Goal: Task Accomplishment & Management: Manage account settings

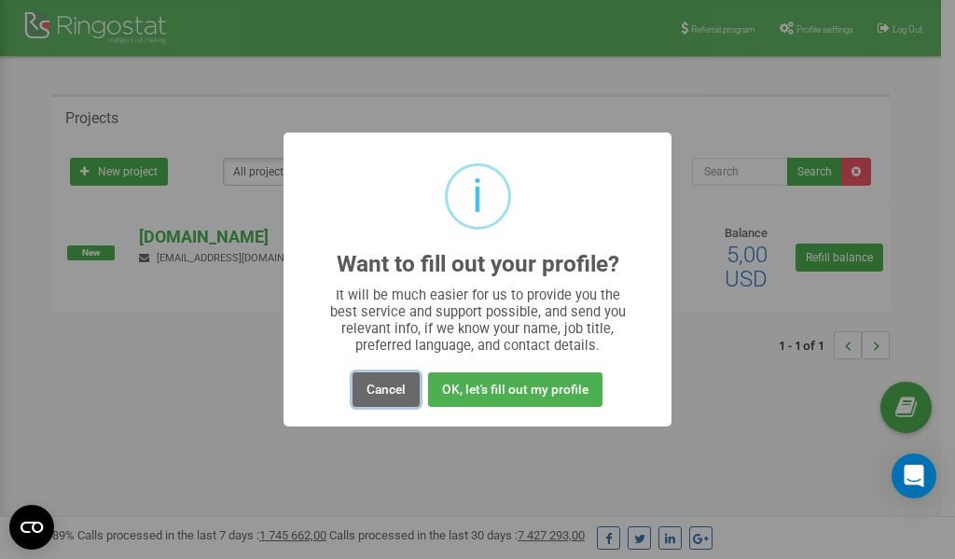
click at [391, 389] on button "Cancel" at bounding box center [386, 389] width 67 height 35
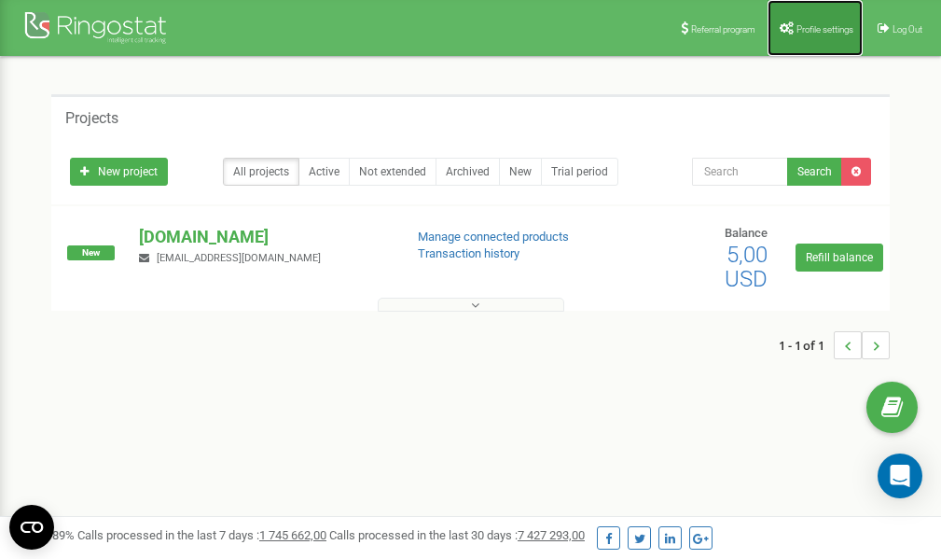
click at [808, 21] on link "Profile settings" at bounding box center [815, 28] width 95 height 56
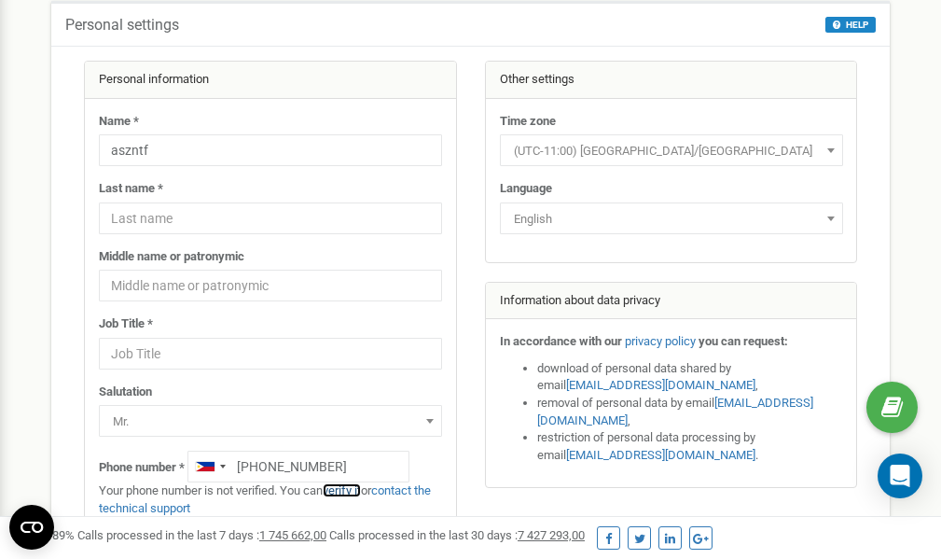
click at [350, 492] on link "verify it" at bounding box center [342, 490] width 38 height 14
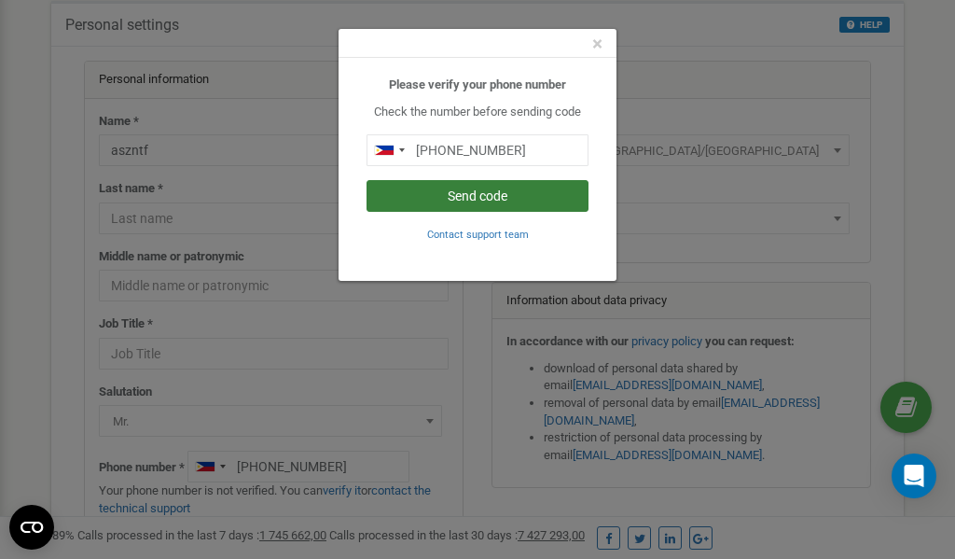
click at [437, 196] on button "Send code" at bounding box center [478, 196] width 222 height 32
